Goal: Task Accomplishment & Management: Manage account settings

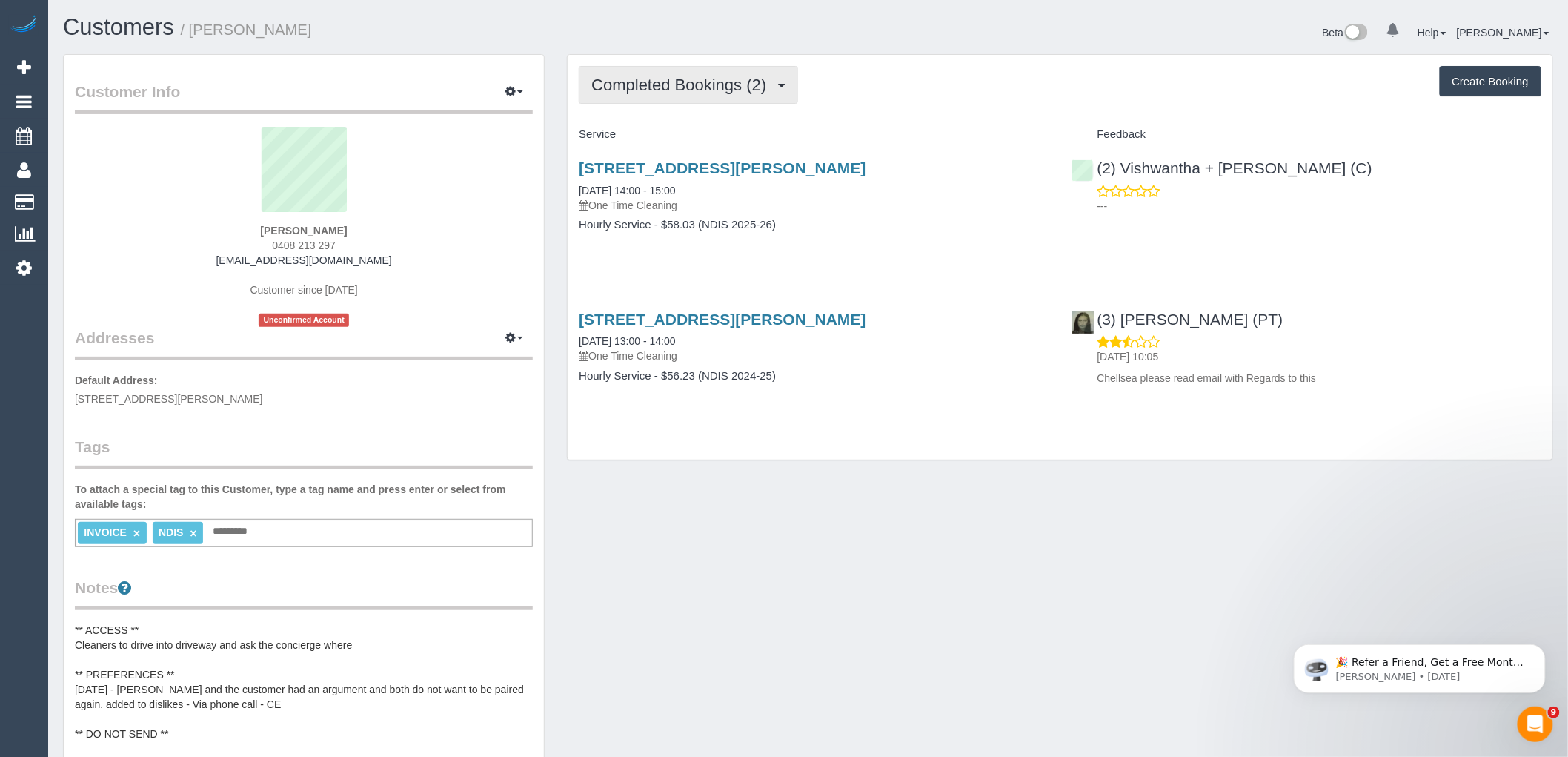
click at [733, 99] on button "Completed Bookings (2)" at bounding box center [689, 85] width 220 height 38
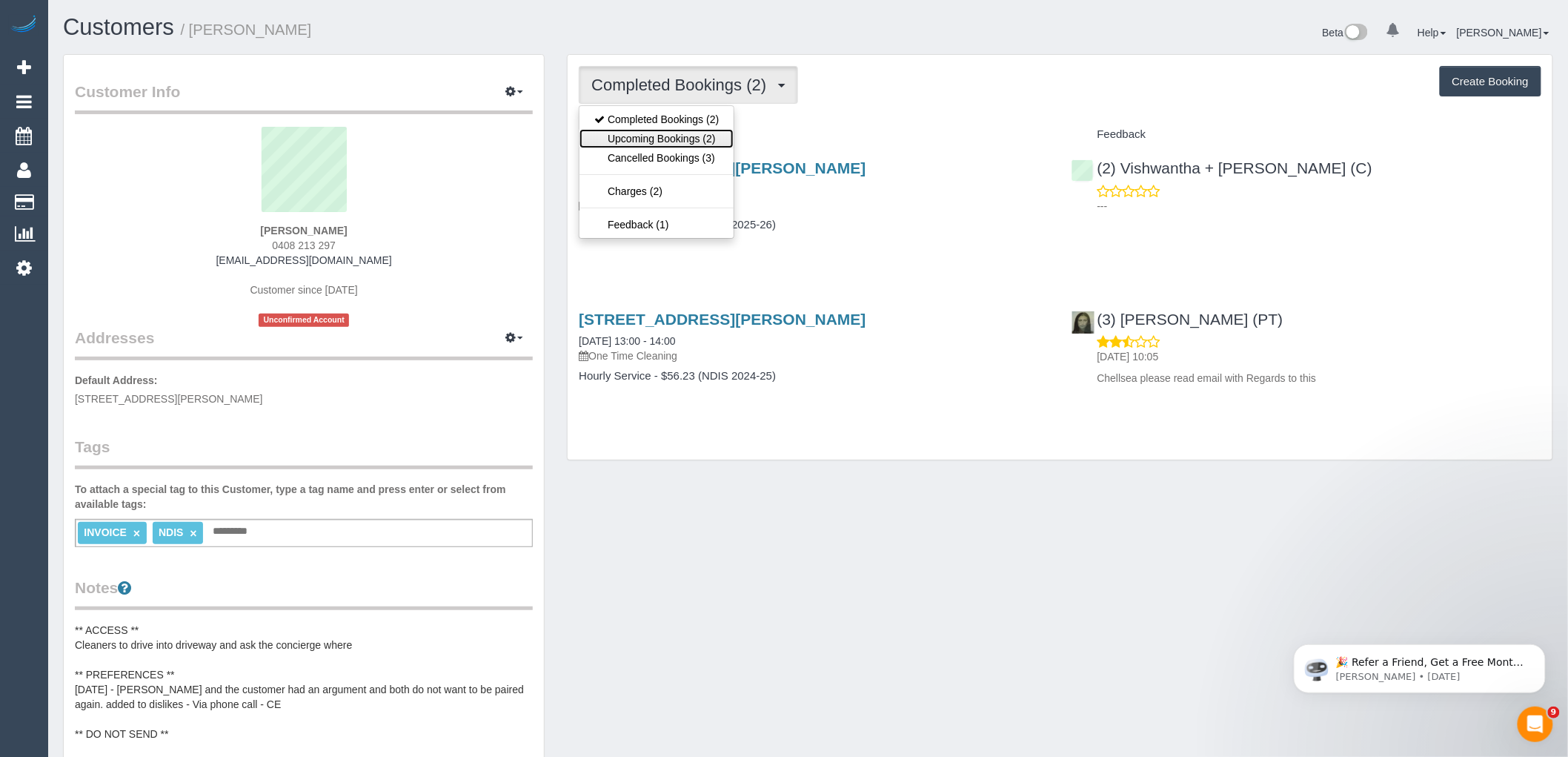
click at [703, 140] on link "Upcoming Bookings (2)" at bounding box center [657, 139] width 154 height 19
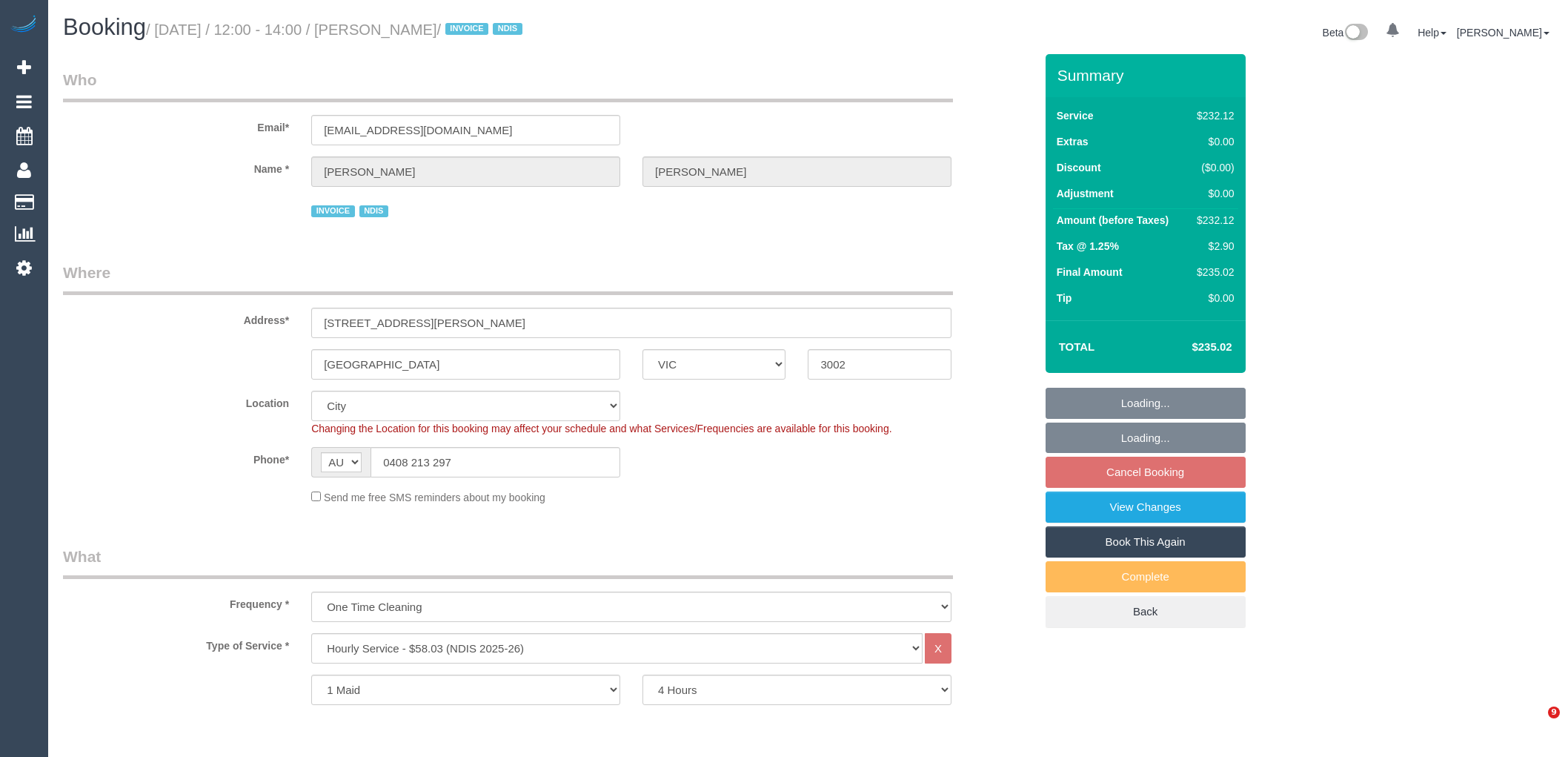
select select "VIC"
select select "240"
select select "number:28"
select select "number:14"
select select "number:19"
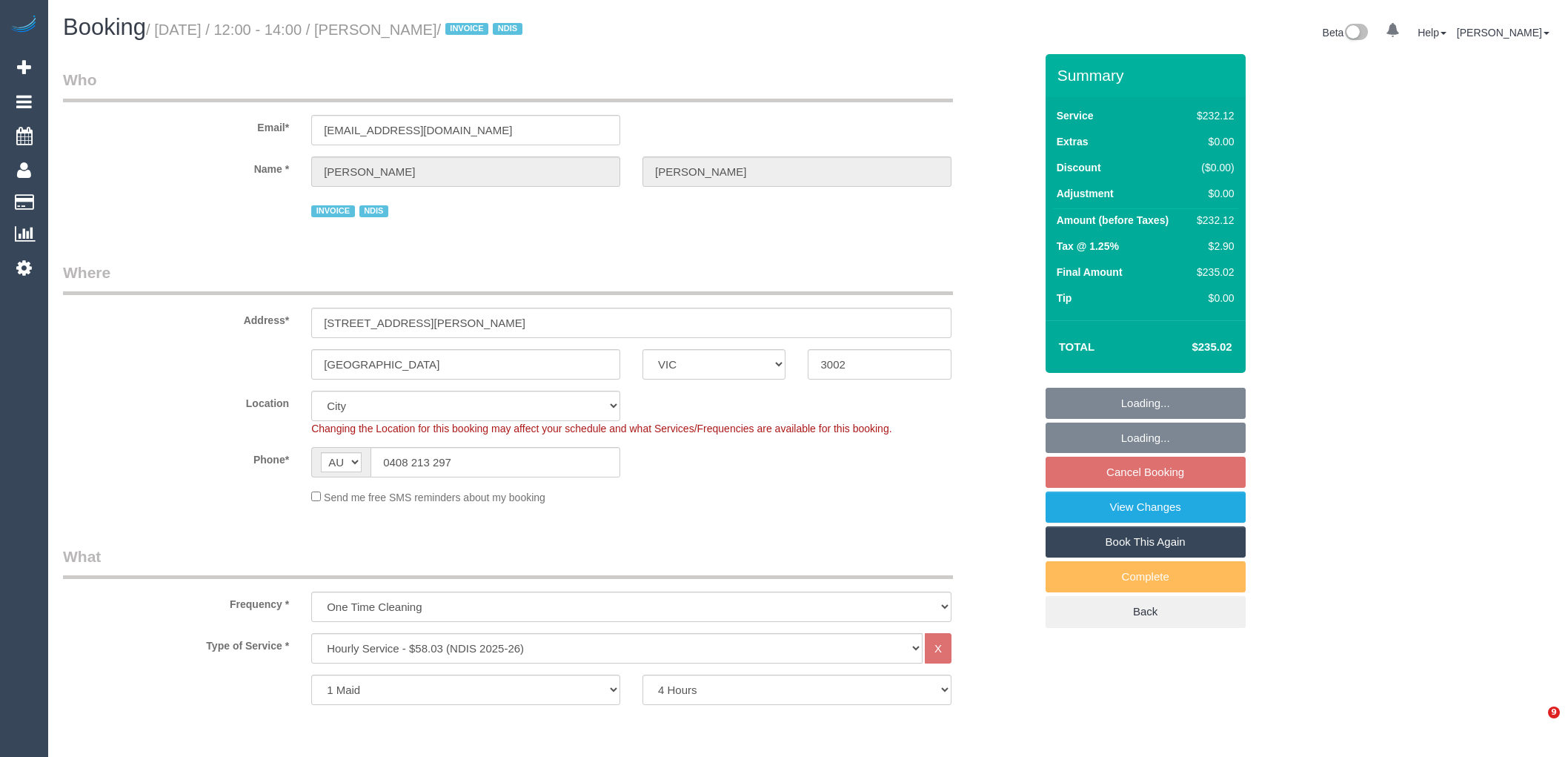
select select "number:23"
select select "number:35"
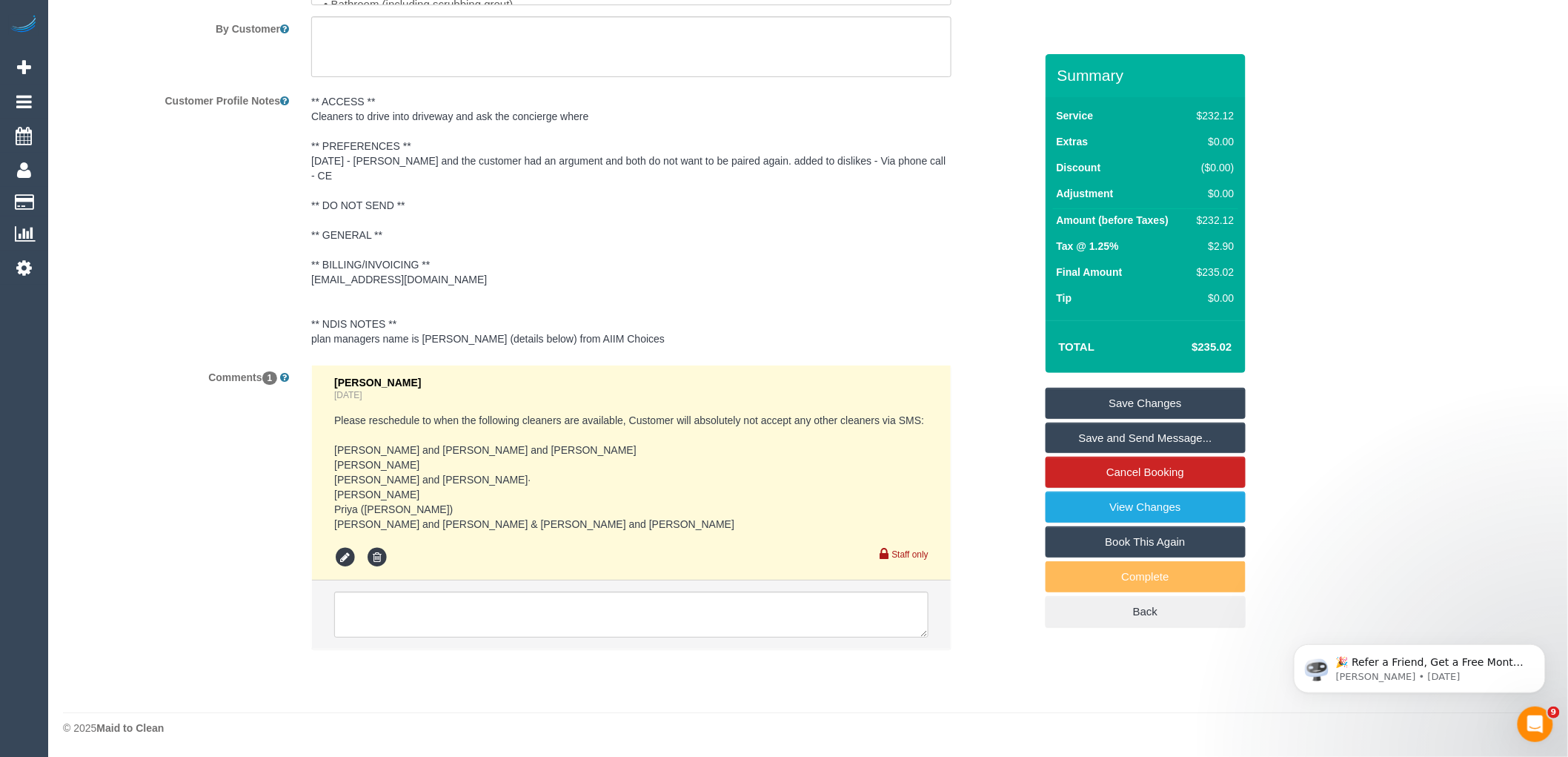
scroll to position [2220, 0]
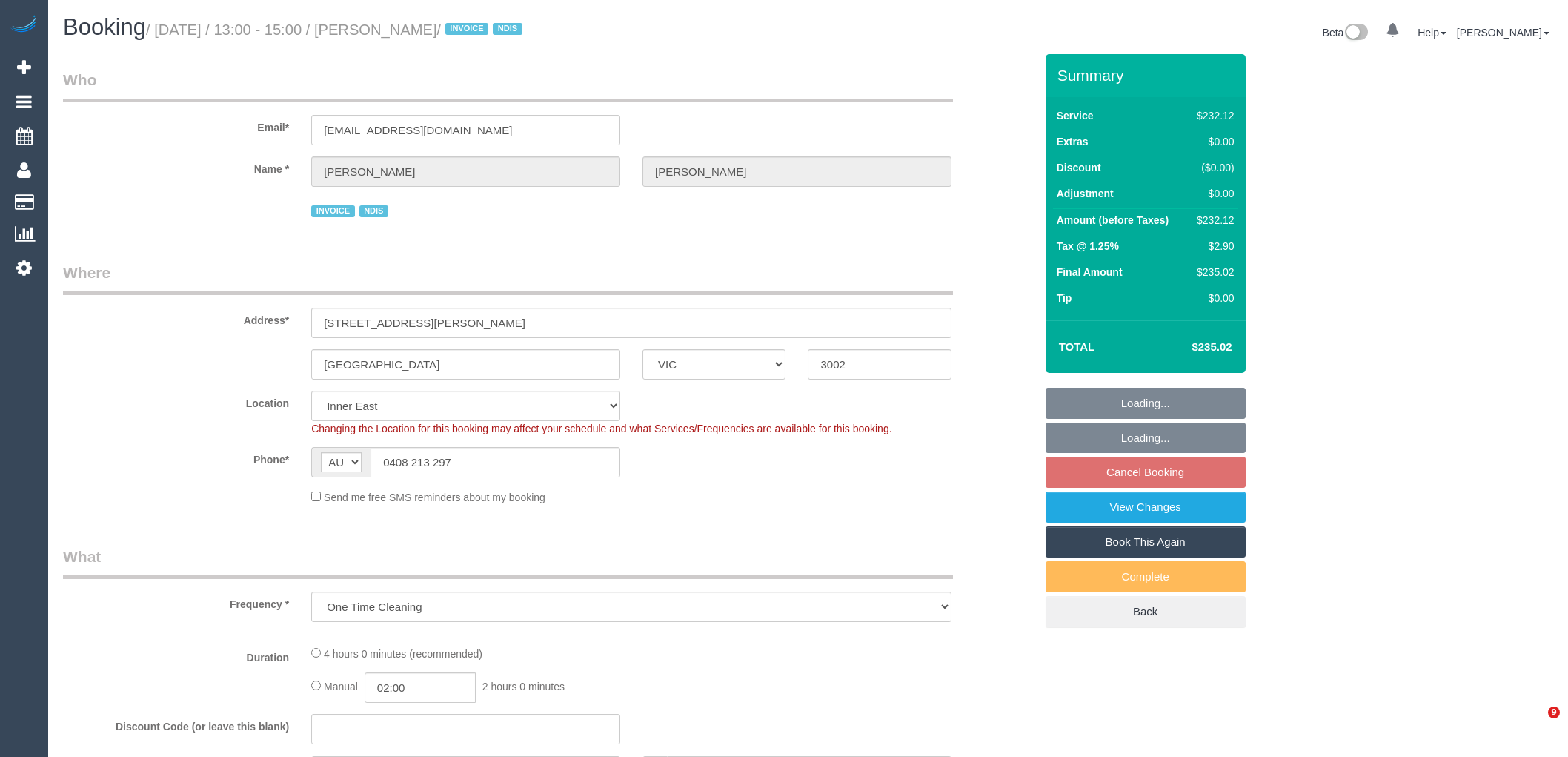
select select "VIC"
select select "object:704"
select select "240"
select select "number:28"
select select "number:14"
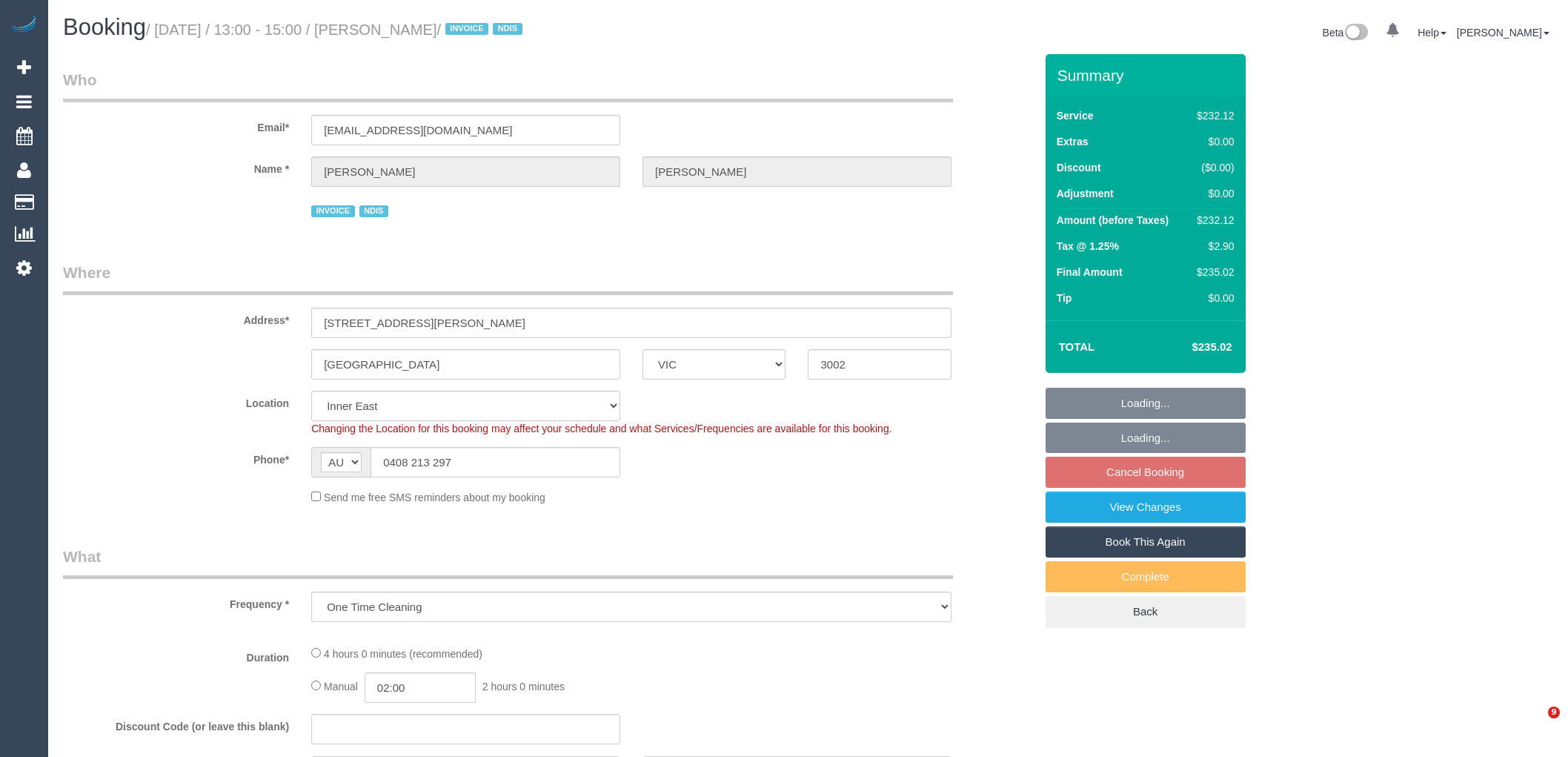
select select "number:19"
select select "number:23"
select select "number:35"
